Goal: Entertainment & Leisure: Consume media (video, audio)

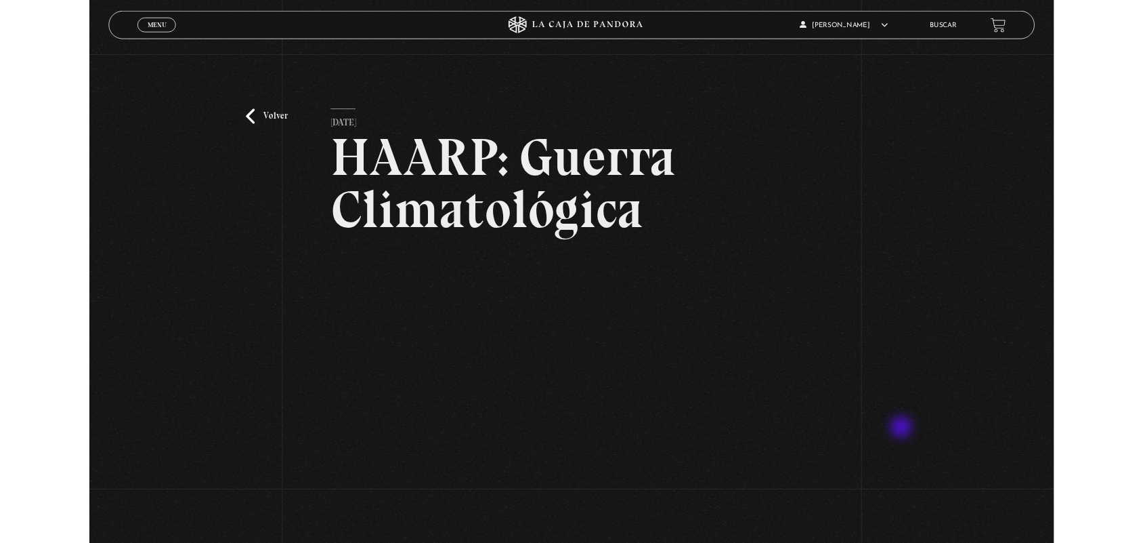
scroll to position [117, 0]
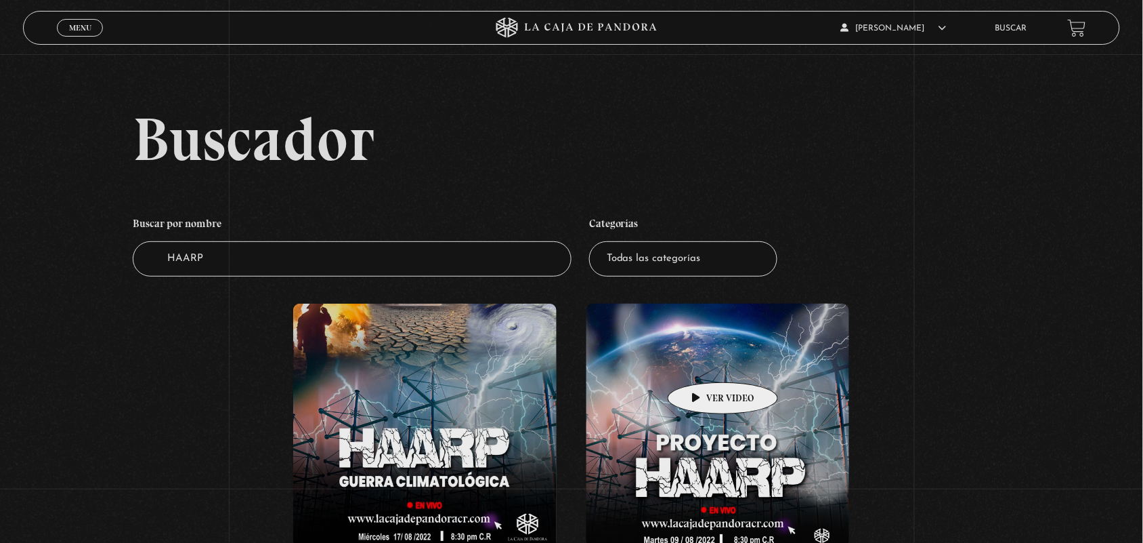
click at [715, 371] on figure at bounding box center [719, 425] width 264 height 244
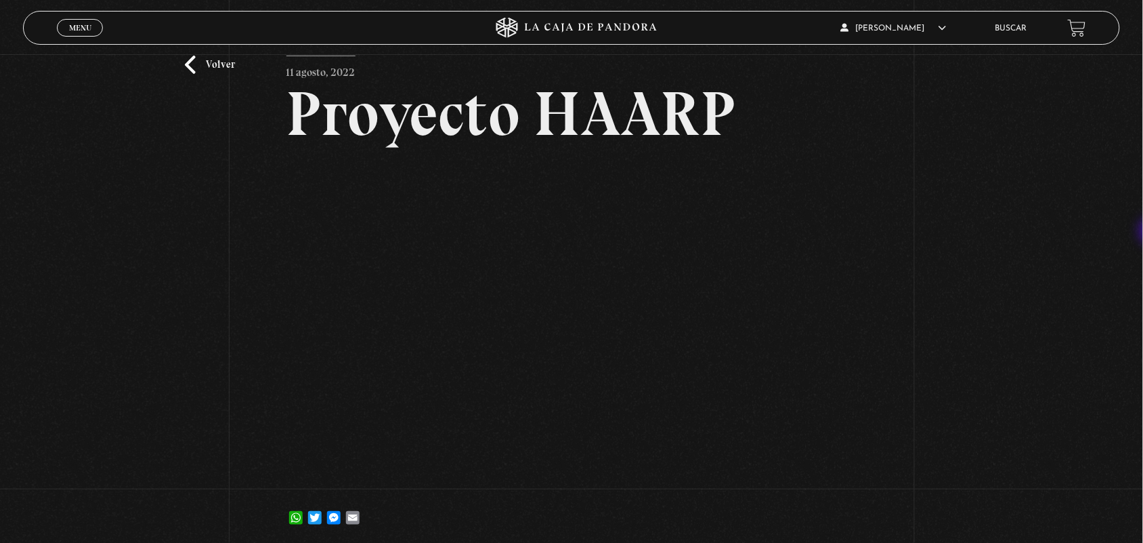
scroll to position [55, 0]
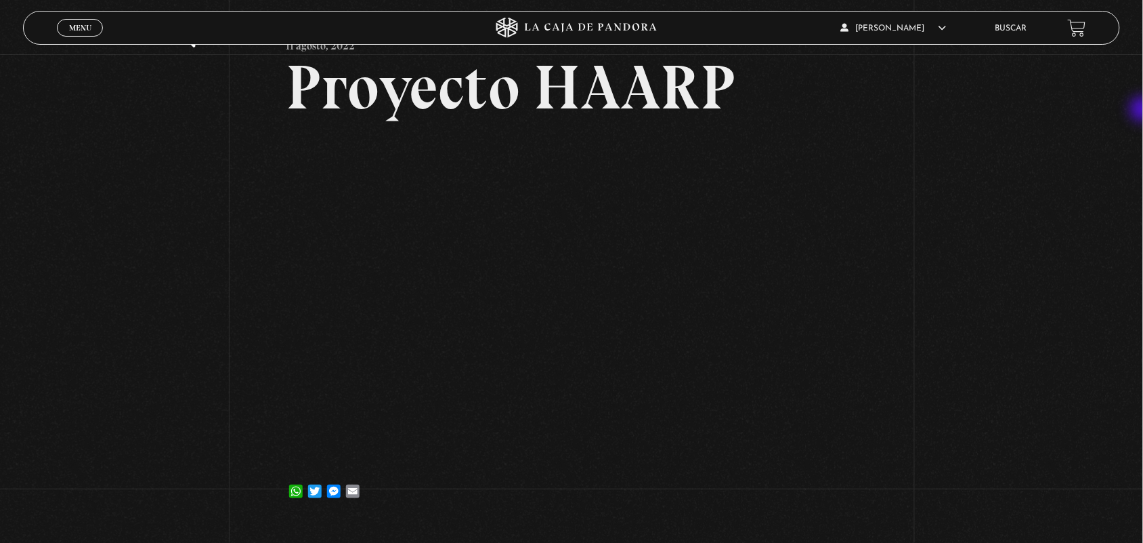
scroll to position [96, 0]
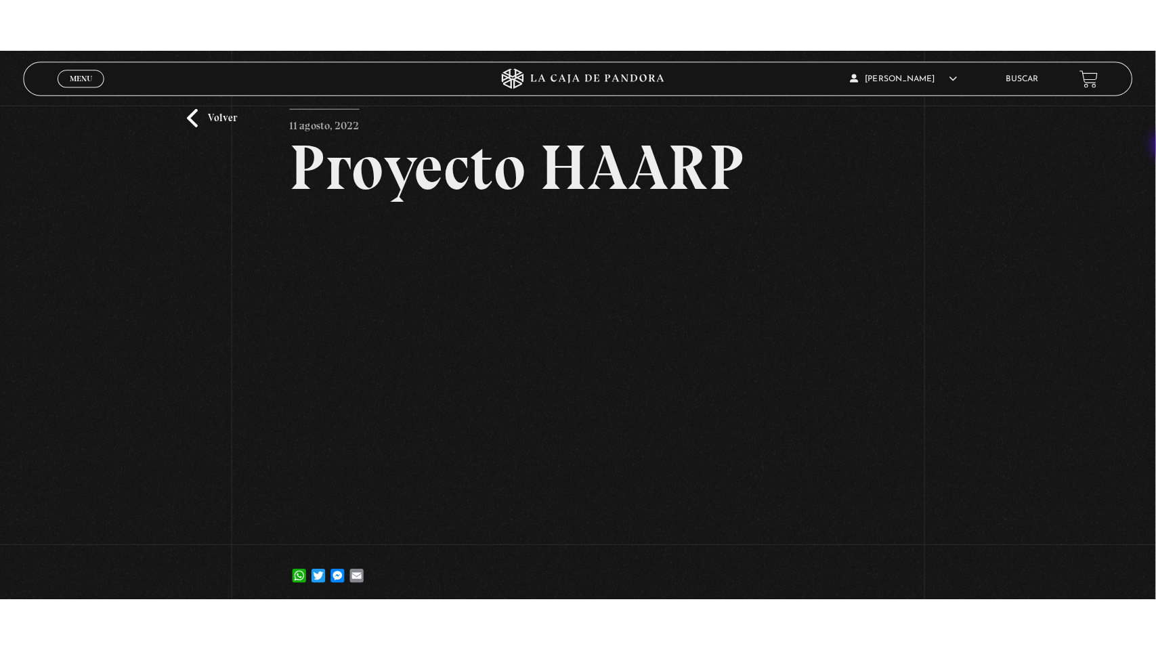
scroll to position [98, 0]
